Goal: Task Accomplishment & Management: Complete application form

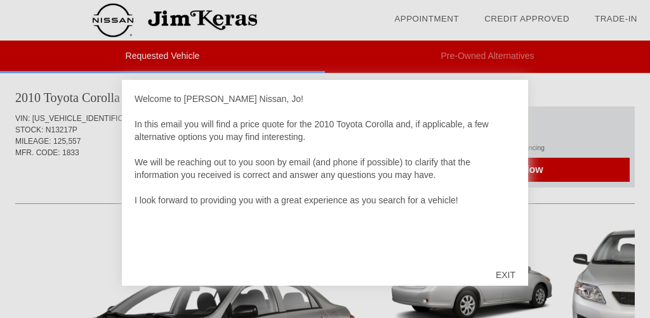
scroll to position [15, 0]
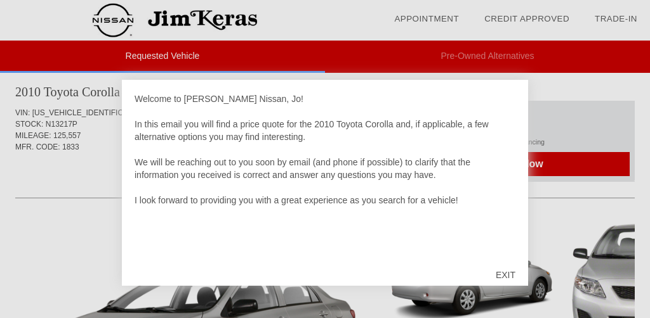
click at [512, 273] on div "EXIT" at bounding box center [505, 275] width 45 height 38
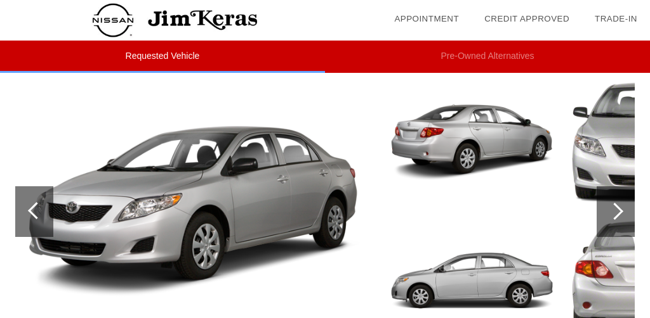
scroll to position [157, 0]
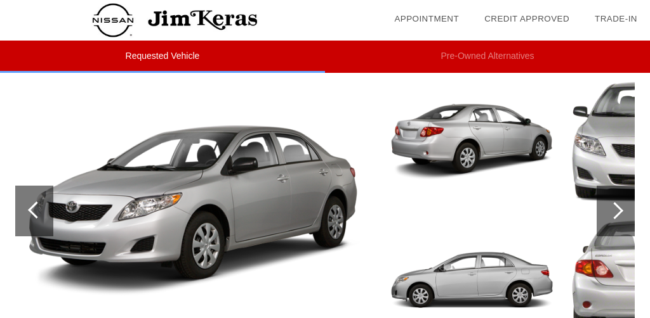
click at [620, 212] on div at bounding box center [614, 210] width 17 height 17
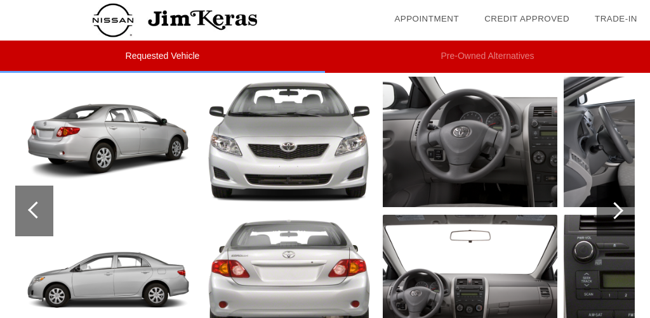
click at [617, 209] on div at bounding box center [614, 210] width 17 height 17
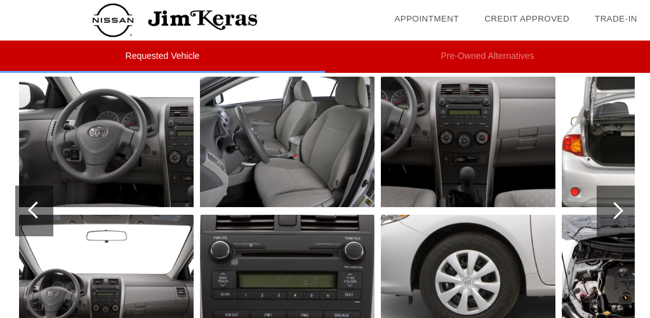
click at [459, 150] on img at bounding box center [468, 142] width 174 height 131
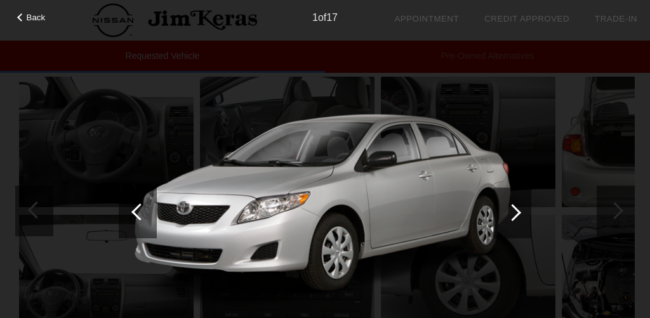
click at [515, 216] on div at bounding box center [512, 212] width 17 height 17
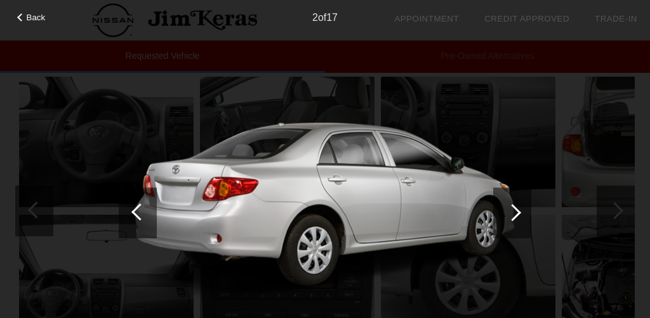
click at [515, 216] on div at bounding box center [512, 212] width 17 height 17
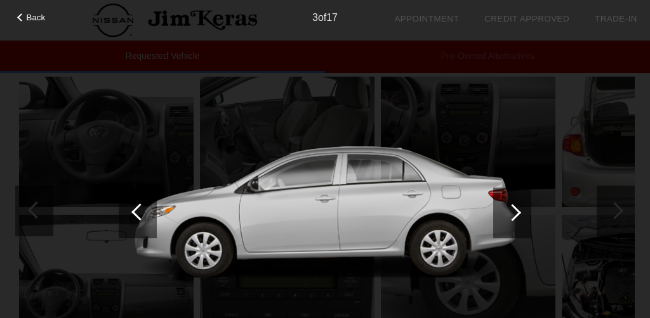
click at [515, 216] on div at bounding box center [512, 212] width 17 height 17
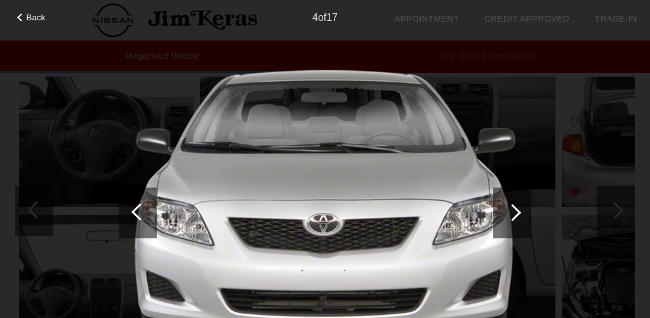
click at [515, 216] on div at bounding box center [512, 212] width 17 height 17
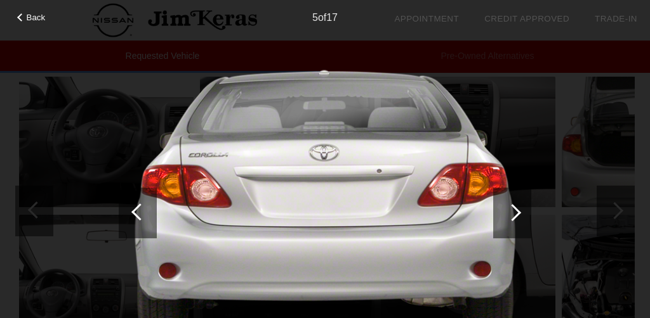
click at [515, 216] on div at bounding box center [512, 212] width 17 height 17
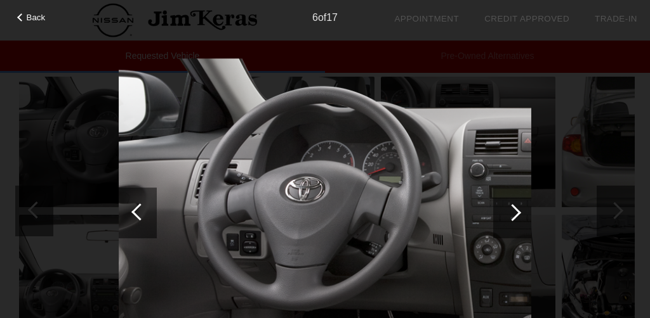
click at [515, 216] on div at bounding box center [512, 212] width 17 height 17
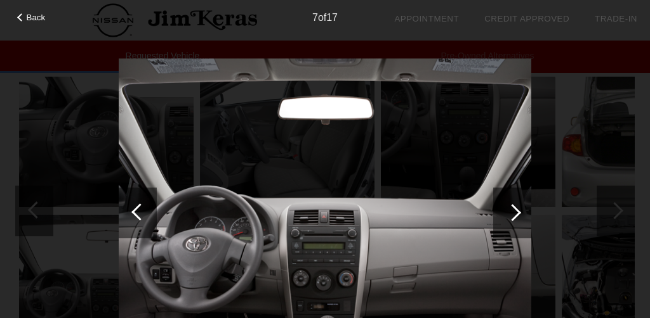
click at [515, 216] on div at bounding box center [512, 212] width 17 height 17
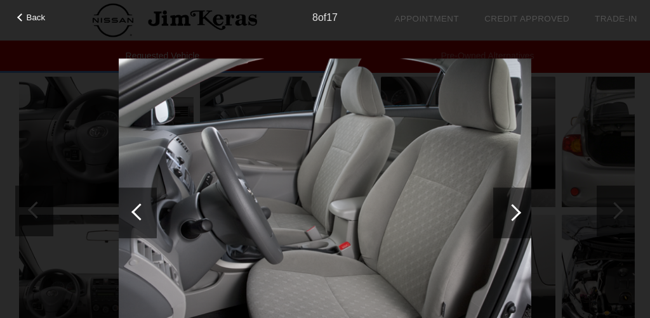
click at [515, 216] on div at bounding box center [512, 212] width 17 height 17
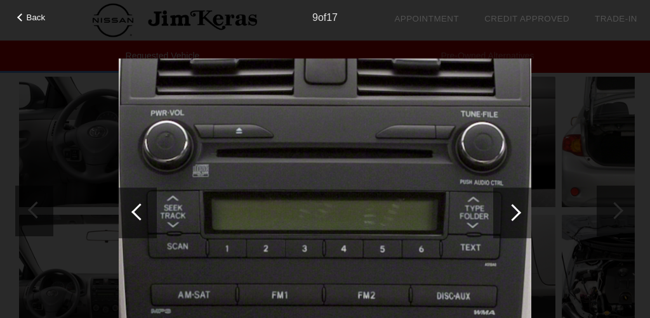
click at [515, 216] on div at bounding box center [512, 212] width 17 height 17
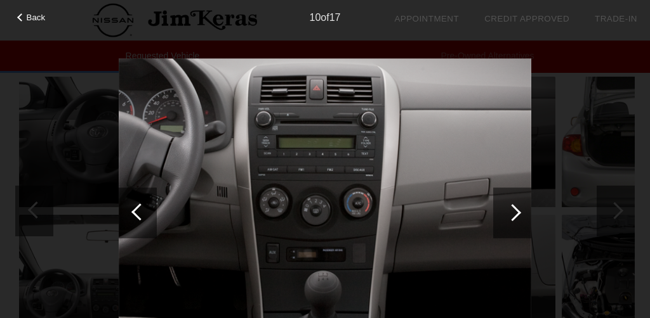
click at [515, 216] on div at bounding box center [512, 212] width 17 height 17
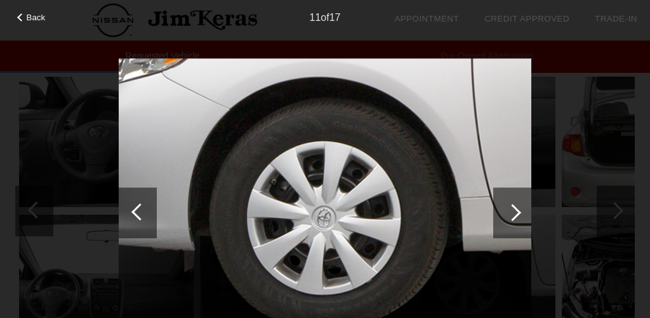
click at [515, 216] on div at bounding box center [512, 212] width 17 height 17
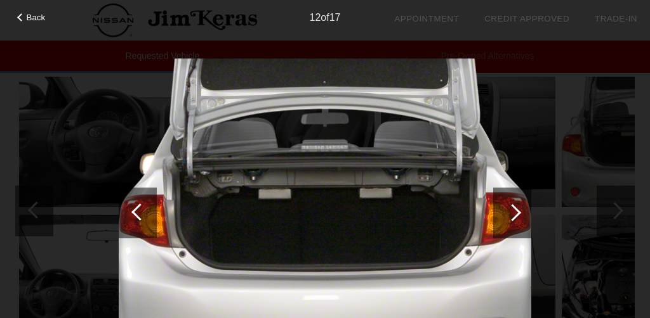
click at [515, 216] on div at bounding box center [512, 212] width 17 height 17
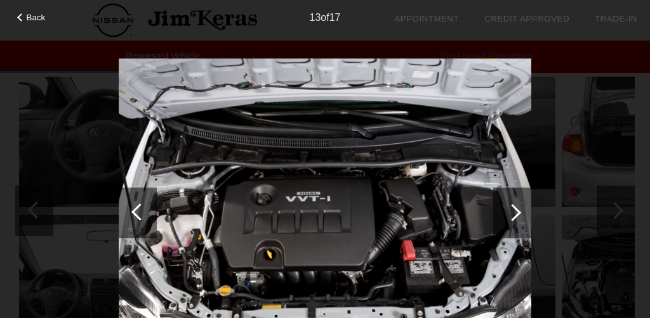
click at [515, 216] on div at bounding box center [512, 212] width 17 height 17
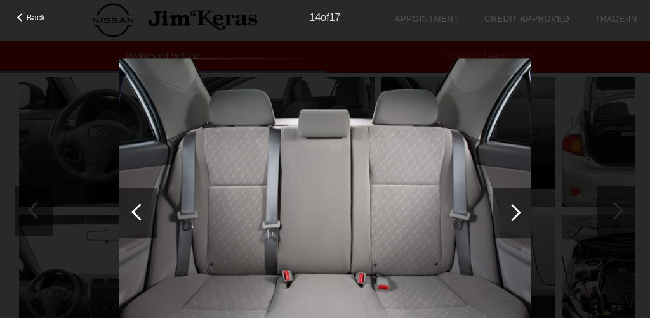
click at [515, 216] on div at bounding box center [512, 212] width 17 height 17
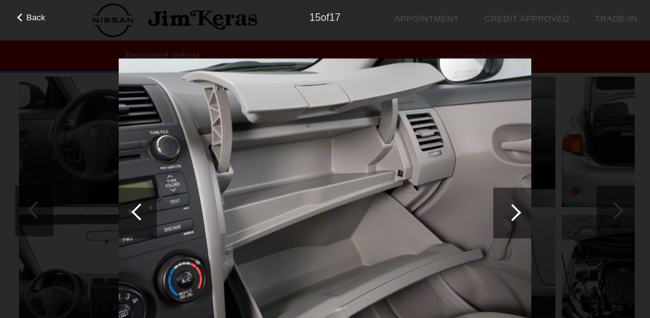
click at [515, 216] on div at bounding box center [512, 212] width 17 height 17
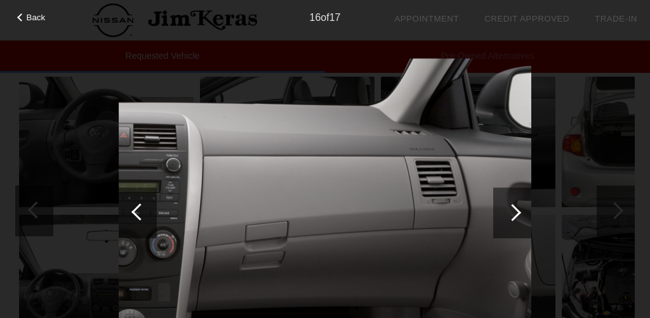
click at [515, 216] on div at bounding box center [512, 212] width 17 height 17
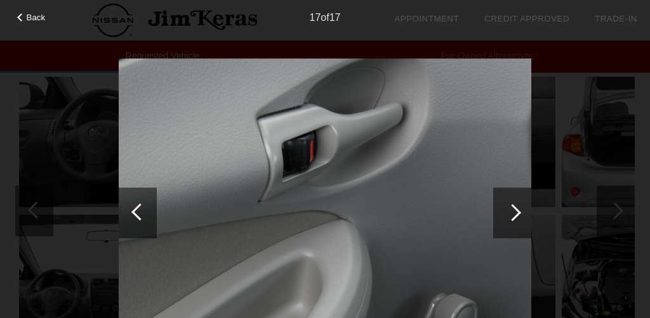
click at [515, 216] on div at bounding box center [512, 212] width 17 height 17
click at [522, 217] on div at bounding box center [512, 213] width 38 height 51
click at [520, 216] on div at bounding box center [512, 213] width 38 height 51
click at [515, 208] on div at bounding box center [512, 212] width 17 height 17
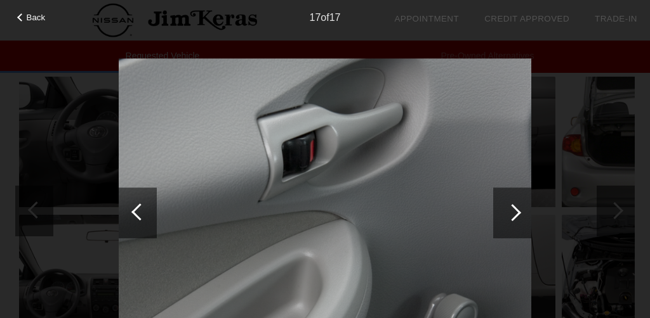
click at [514, 217] on div at bounding box center [512, 212] width 17 height 17
click at [135, 213] on div at bounding box center [139, 212] width 17 height 17
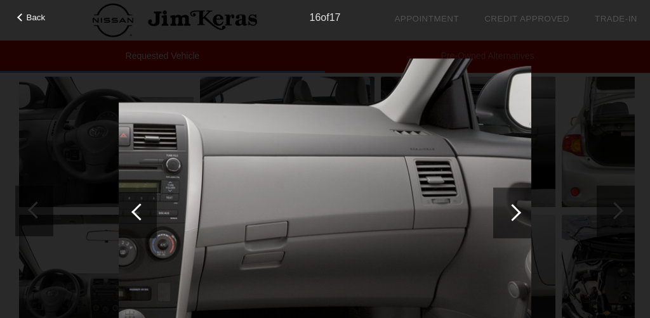
click at [135, 213] on div at bounding box center [139, 212] width 17 height 17
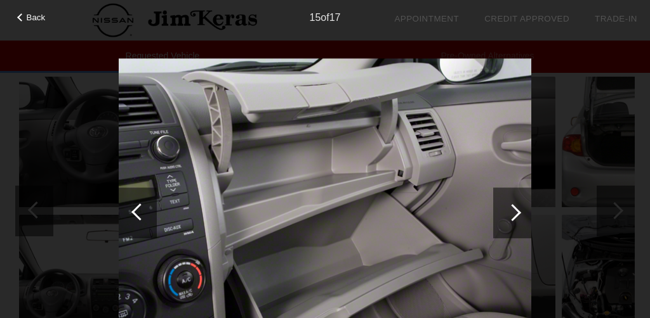
click at [135, 213] on div at bounding box center [139, 212] width 17 height 17
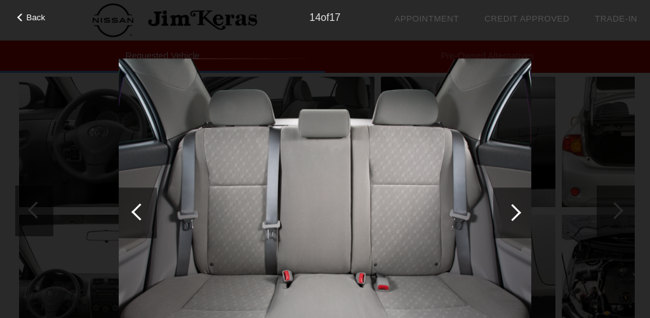
click at [135, 213] on div at bounding box center [139, 212] width 17 height 17
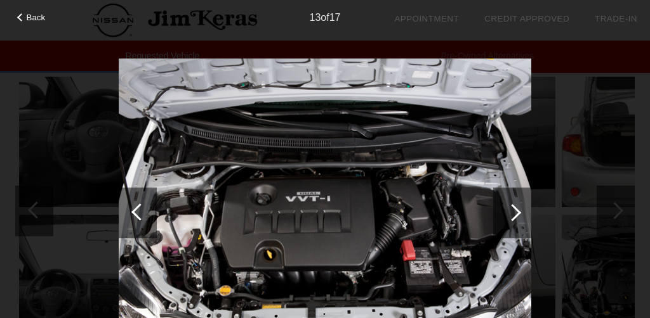
click at [135, 213] on div at bounding box center [139, 212] width 17 height 17
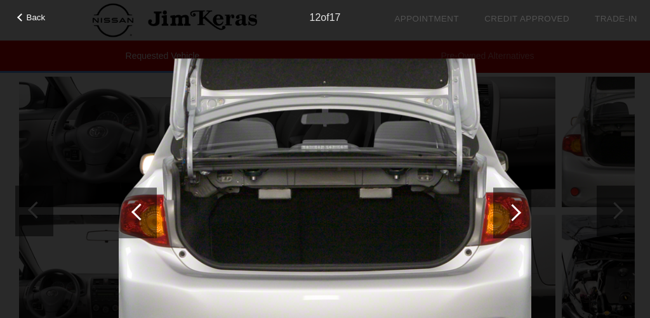
click at [135, 213] on div at bounding box center [139, 212] width 17 height 17
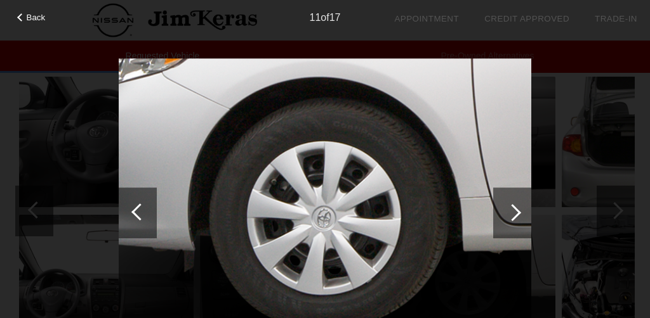
click at [135, 213] on div at bounding box center [139, 212] width 17 height 17
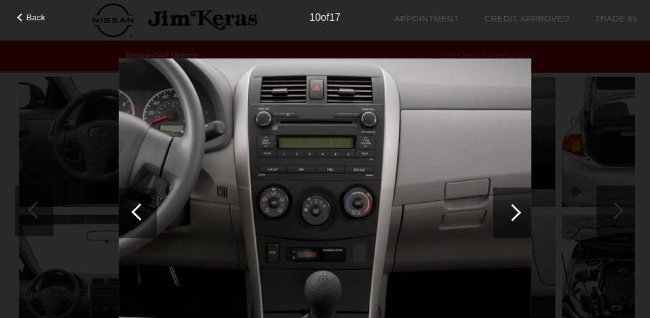
click at [135, 213] on div at bounding box center [139, 212] width 17 height 17
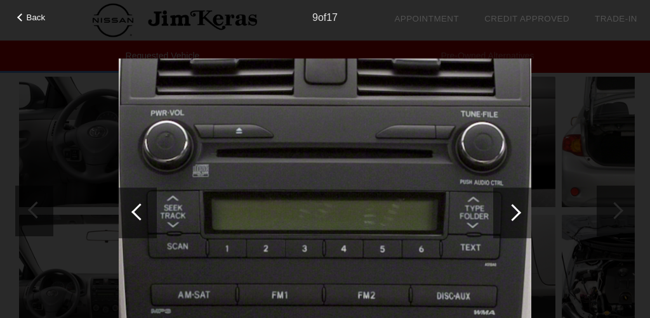
click at [135, 213] on div at bounding box center [139, 212] width 17 height 17
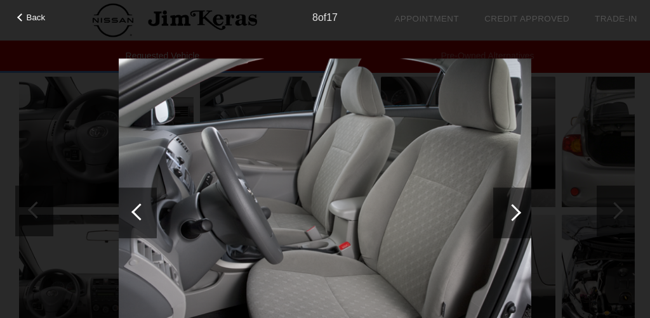
click at [135, 213] on div at bounding box center [139, 212] width 17 height 17
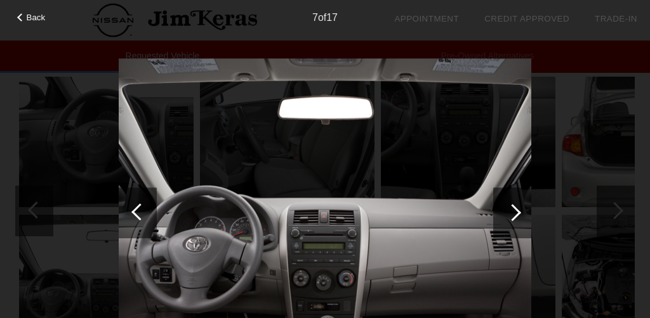
click at [135, 213] on div at bounding box center [139, 212] width 17 height 17
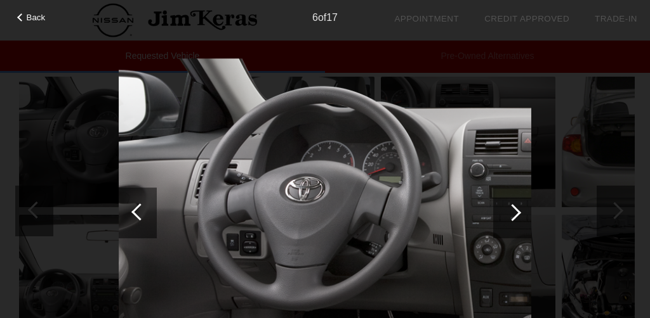
click at [135, 213] on div at bounding box center [139, 212] width 17 height 17
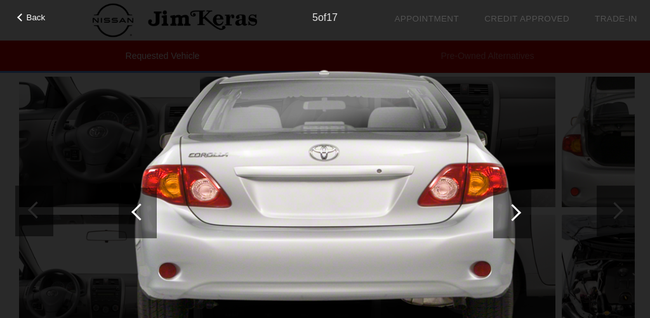
click at [135, 213] on div at bounding box center [139, 212] width 17 height 17
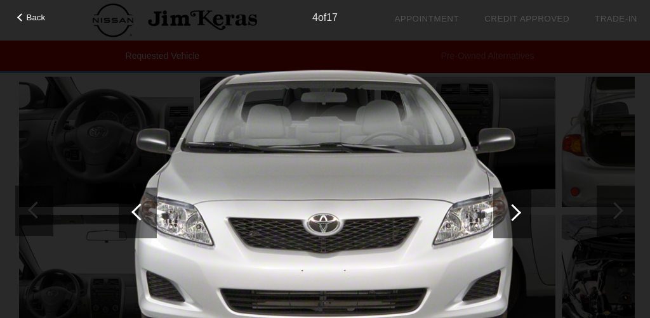
click at [135, 213] on div at bounding box center [139, 212] width 17 height 17
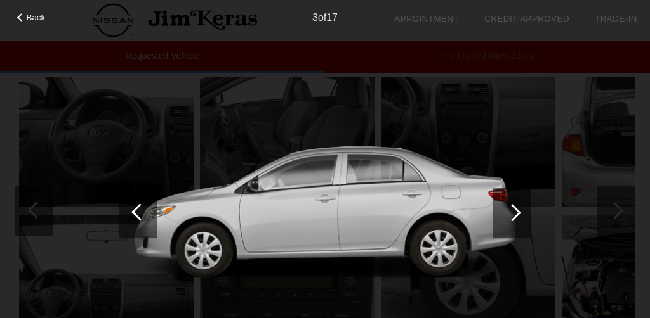
click at [135, 213] on div at bounding box center [139, 212] width 17 height 17
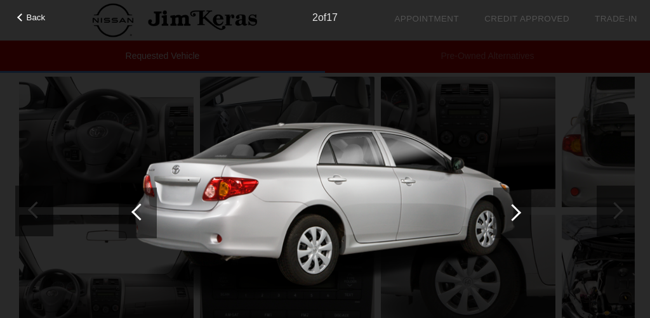
click at [135, 213] on div at bounding box center [139, 212] width 17 height 17
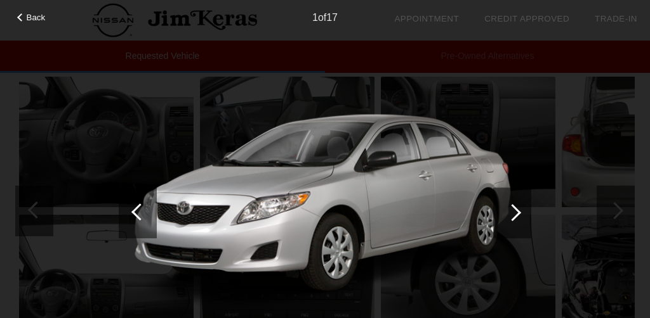
click at [135, 213] on div at bounding box center [139, 212] width 17 height 17
click at [40, 15] on span "Back" at bounding box center [36, 18] width 19 height 10
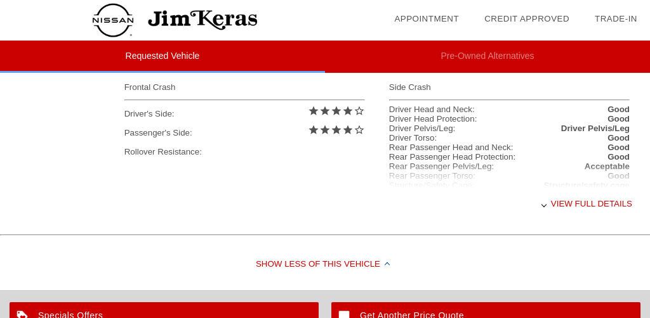
scroll to position [591, 0]
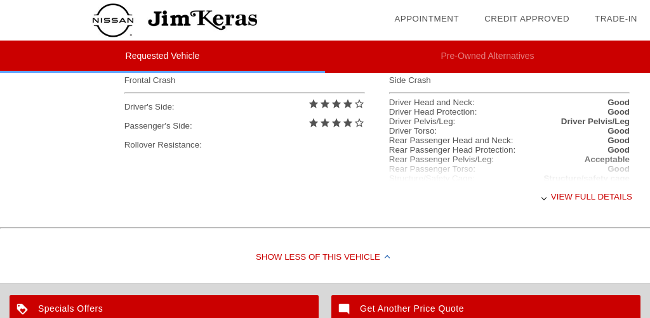
click at [544, 197] on div at bounding box center [543, 197] width 5 height 5
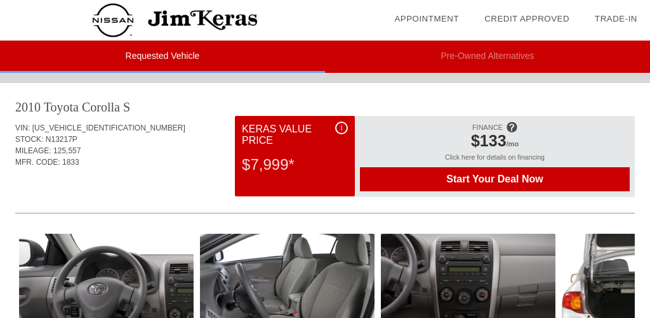
scroll to position [0, 0]
click at [143, 57] on li "Requested Vehicle" at bounding box center [162, 57] width 325 height 32
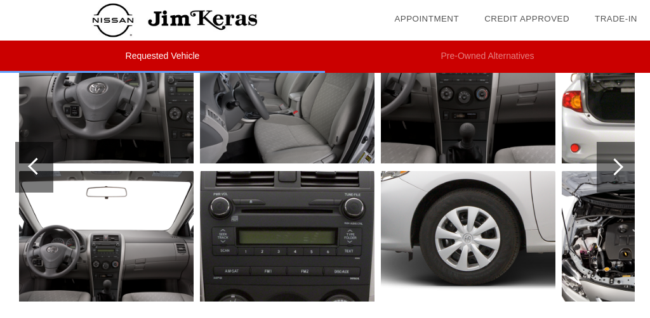
scroll to position [202, 0]
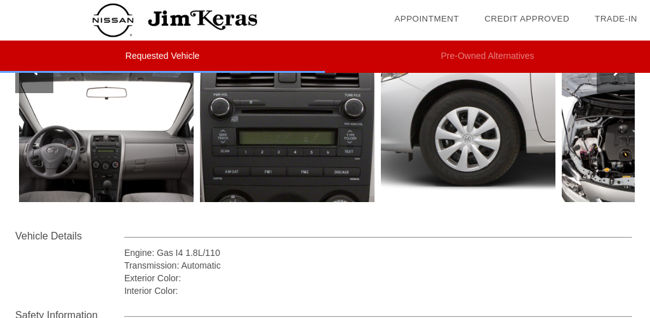
click at [330, 268] on div "Transmission: Automatic" at bounding box center [377, 265] width 507 height 13
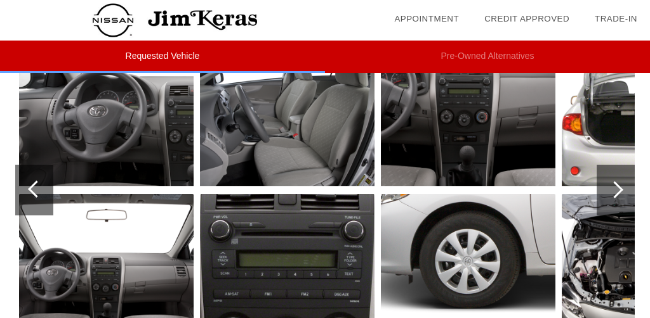
scroll to position [175, 0]
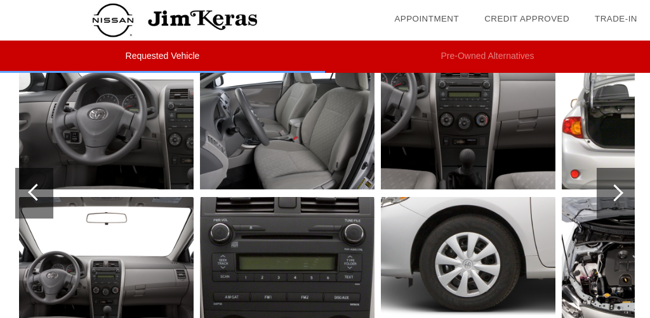
click at [465, 173] on img at bounding box center [468, 124] width 174 height 131
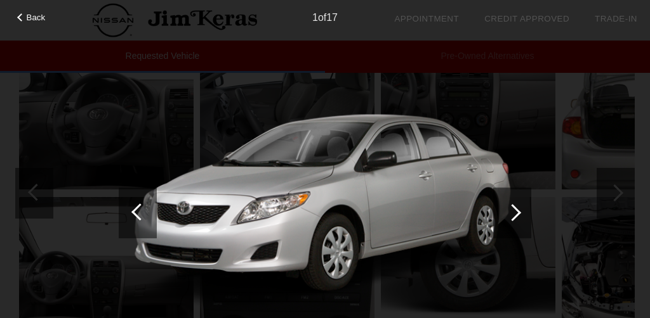
click at [516, 209] on div at bounding box center [512, 212] width 17 height 17
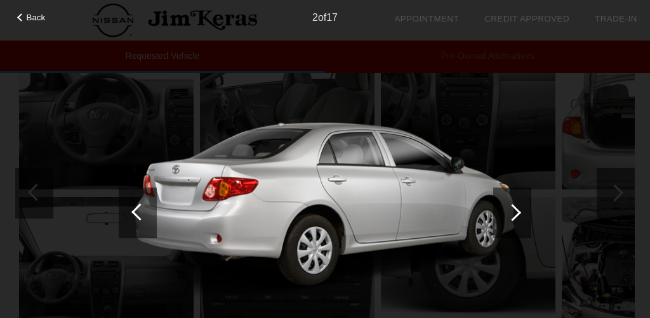
click at [516, 209] on div at bounding box center [512, 212] width 17 height 17
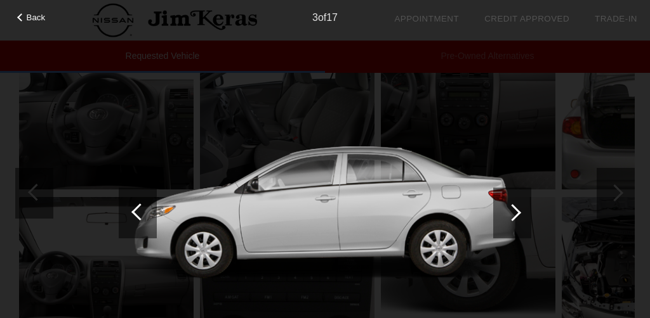
click at [516, 209] on div at bounding box center [512, 212] width 17 height 17
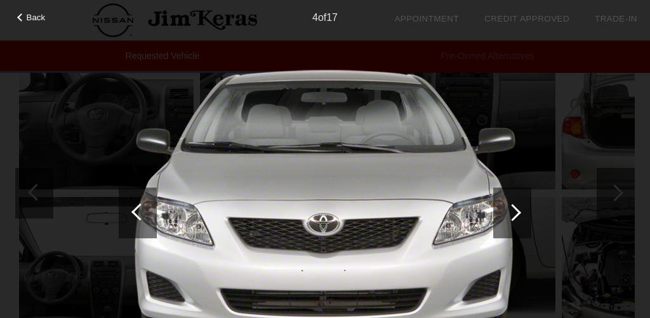
click at [516, 209] on div at bounding box center [512, 212] width 17 height 17
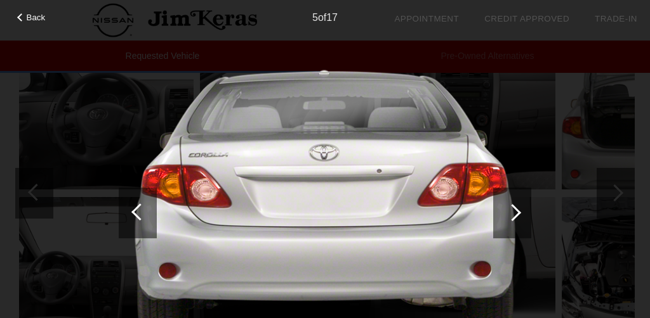
click at [516, 209] on div at bounding box center [512, 212] width 17 height 17
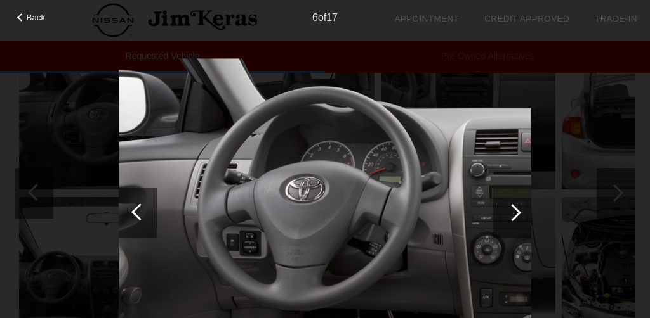
click at [516, 209] on div at bounding box center [512, 212] width 17 height 17
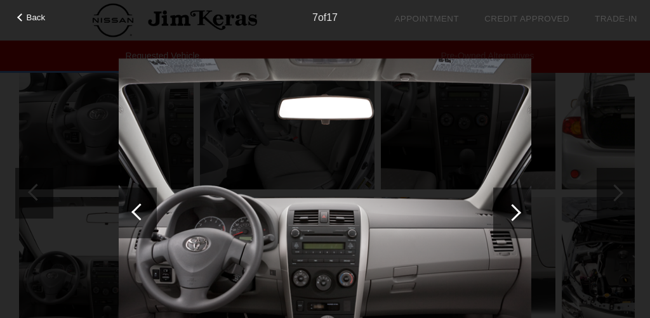
click at [516, 209] on div at bounding box center [512, 212] width 17 height 17
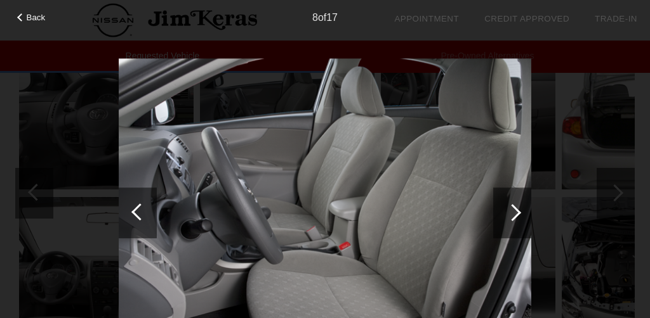
click at [516, 209] on div at bounding box center [512, 212] width 17 height 17
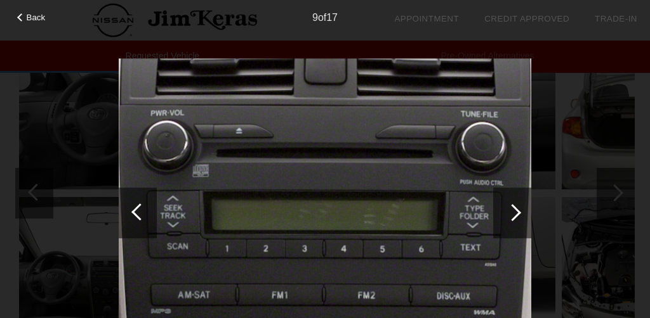
click at [516, 209] on div at bounding box center [512, 212] width 17 height 17
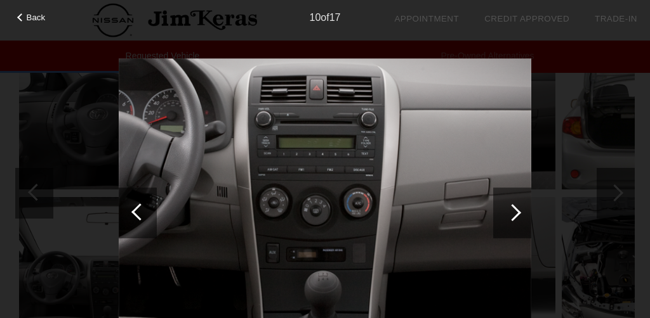
click at [518, 211] on div at bounding box center [512, 212] width 17 height 17
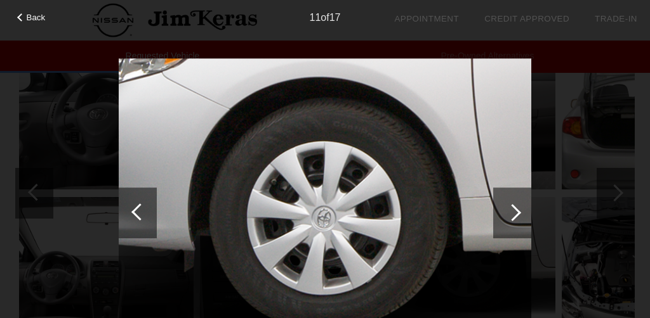
click at [518, 211] on div at bounding box center [512, 212] width 17 height 17
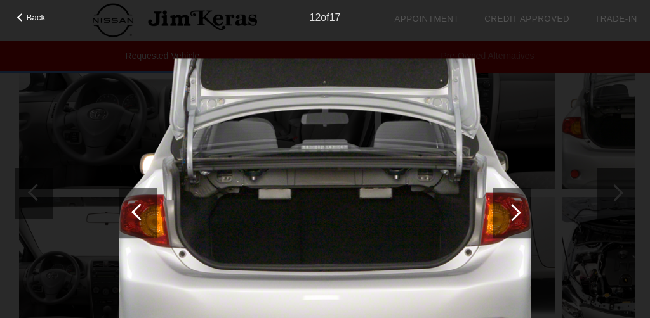
click at [518, 211] on div at bounding box center [512, 212] width 17 height 17
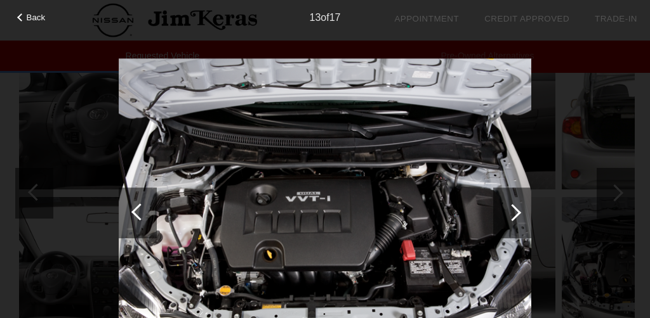
click at [518, 211] on div at bounding box center [512, 212] width 17 height 17
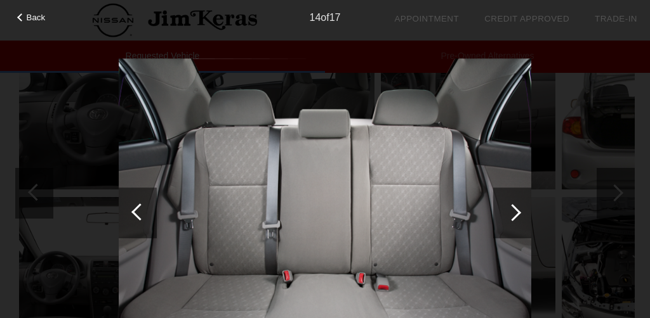
click at [518, 211] on div at bounding box center [512, 212] width 17 height 17
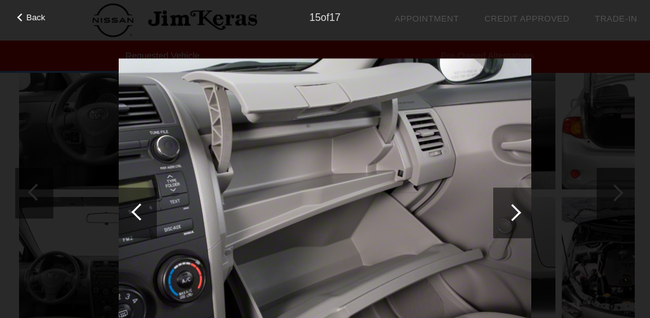
click at [518, 211] on div at bounding box center [512, 212] width 17 height 17
